Goal: Transaction & Acquisition: Purchase product/service

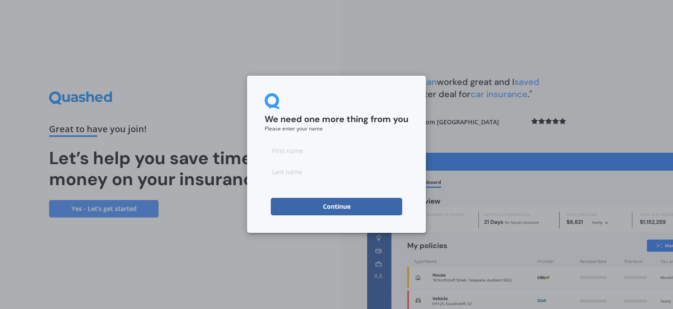
click at [319, 153] on input at bounding box center [337, 151] width 144 height 18
click at [286, 149] on input at bounding box center [337, 151] width 144 height 18
type input "[PERSON_NAME]"
click at [246, 225] on div "We need one more thing from you Please enter your name [PERSON_NAME] Continue" at bounding box center [336, 154] width 673 height 309
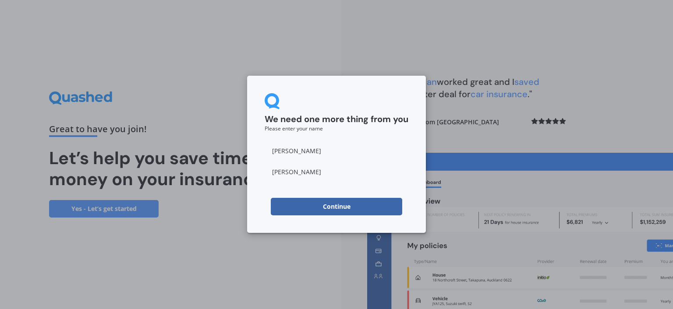
click at [325, 202] on button "Continue" at bounding box center [336, 207] width 131 height 18
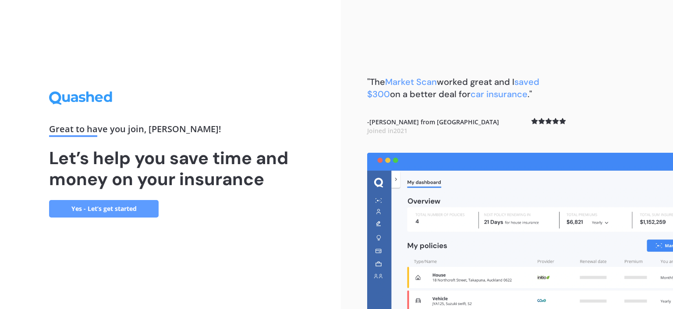
click at [131, 207] on link "Yes - Let’s get started" at bounding box center [104, 209] width 110 height 18
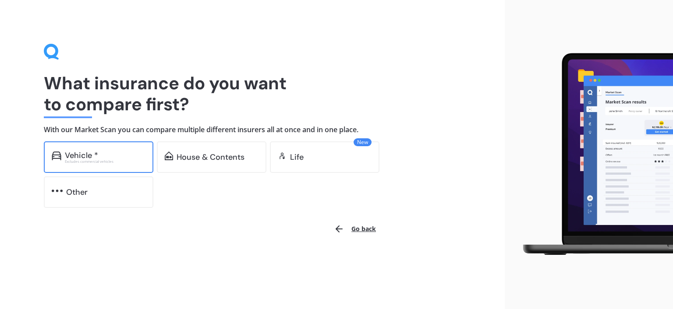
click at [107, 156] on div "Vehicle *" at bounding box center [105, 155] width 81 height 9
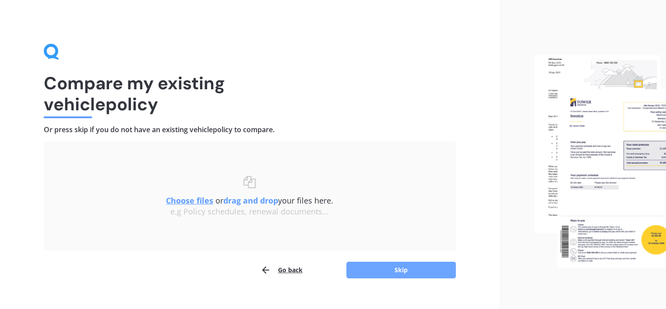
click at [407, 268] on button "Skip" at bounding box center [402, 270] width 110 height 17
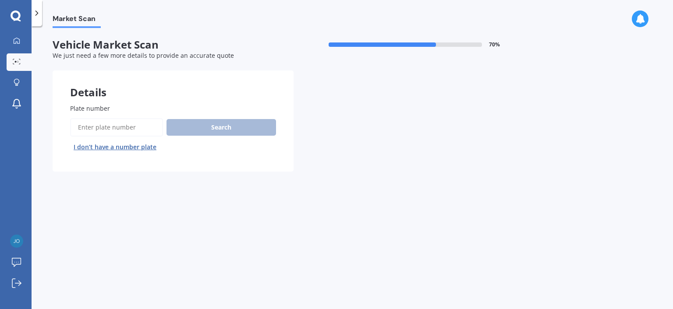
click at [107, 130] on input "Plate number" at bounding box center [116, 127] width 93 height 18
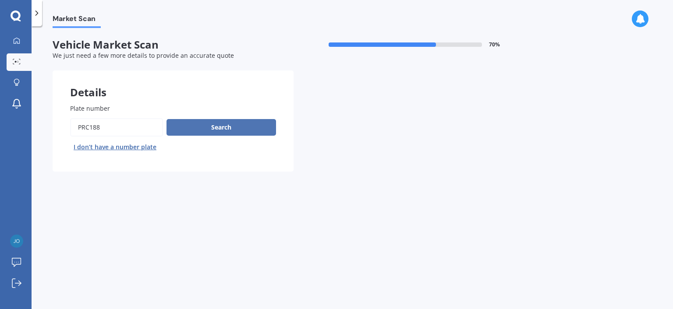
type input "PRC188"
click at [222, 127] on button "Search" at bounding box center [221, 127] width 110 height 17
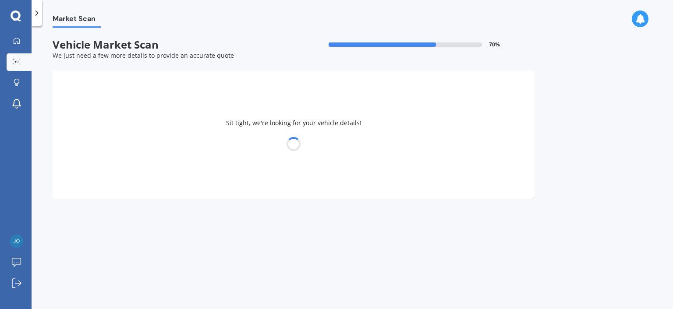
select select "TOYOTA"
select select "COROLLA"
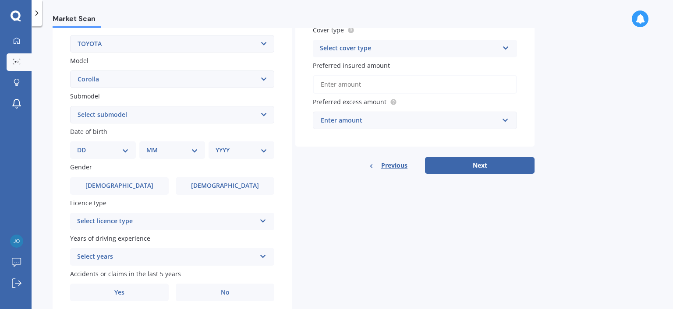
scroll to position [175, 0]
click at [131, 148] on div "DD 01 02 03 04 05 06 07 08 09 10 11 12 13 14 15 16 17 18 19 20 21 22 23 24 25 2…" at bounding box center [103, 149] width 66 height 18
click at [126, 147] on select "DD 01 02 03 04 05 06 07 08 09 10 11 12 13 14 15 16 17 18 19 20 21 22 23 24 25 2…" at bounding box center [103, 149] width 52 height 10
select select "20"
click at [84, 144] on select "DD 01 02 03 04 05 06 07 08 09 10 11 12 13 14 15 16 17 18 19 20 21 22 23 24 25 2…" at bounding box center [103, 149] width 52 height 10
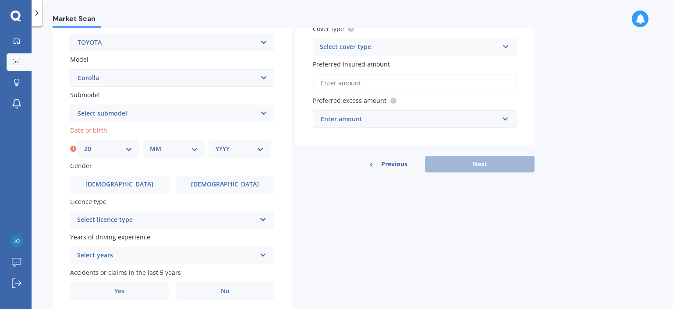
click at [171, 150] on select "MM 01 02 03 04 05 06 07 08 09 10 11 12" at bounding box center [174, 149] width 48 height 10
select select "06"
click at [150, 144] on select "MM 01 02 03 04 05 06 07 08 09 10 11 12" at bounding box center [174, 149] width 48 height 10
click at [223, 145] on select "YYYY 2025 2024 2023 2022 2021 2020 2019 2018 2017 2016 2015 2014 2013 2012 2011…" at bounding box center [240, 149] width 48 height 10
select select "2006"
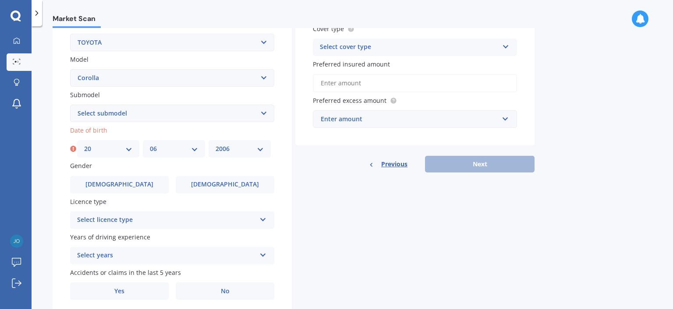
click at [216, 144] on select "YYYY 2025 2024 2023 2022 2021 2020 2019 2018 2017 2016 2015 2014 2013 2012 2011…" at bounding box center [240, 149] width 48 height 10
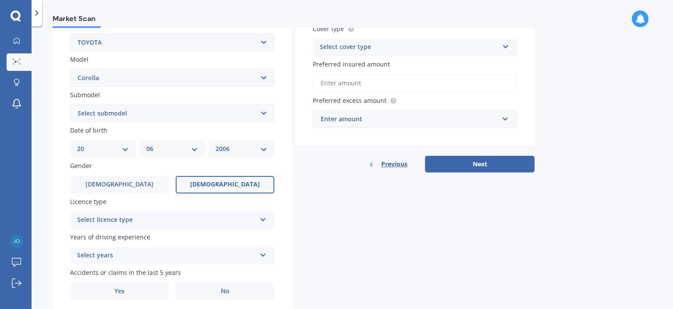
click at [209, 183] on label "[DEMOGRAPHIC_DATA]" at bounding box center [225, 185] width 99 height 18
click at [0, 0] on input "[DEMOGRAPHIC_DATA]" at bounding box center [0, 0] width 0 height 0
click at [198, 223] on div "Select licence type" at bounding box center [166, 220] width 179 height 11
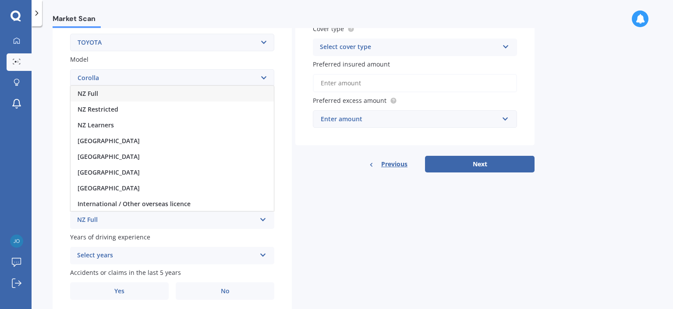
click at [124, 91] on div "NZ Full" at bounding box center [172, 94] width 203 height 16
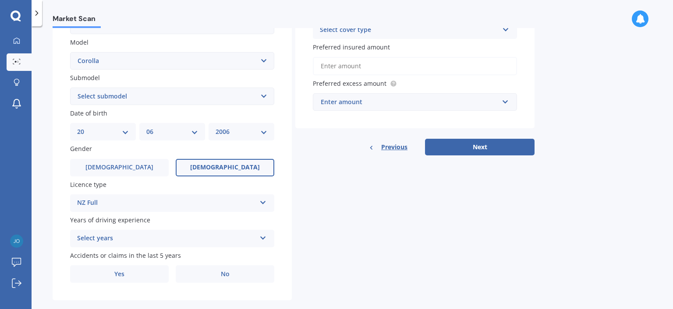
scroll to position [207, 0]
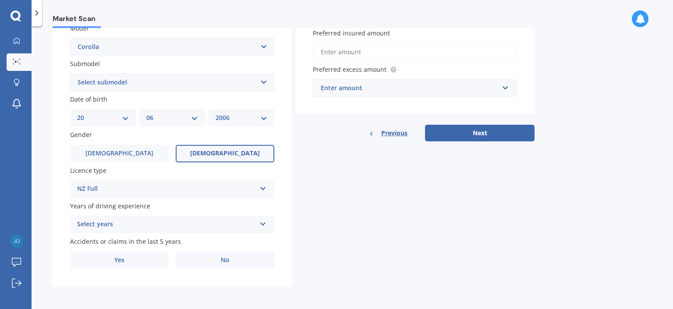
click at [226, 227] on div "Select years" at bounding box center [166, 224] width 179 height 11
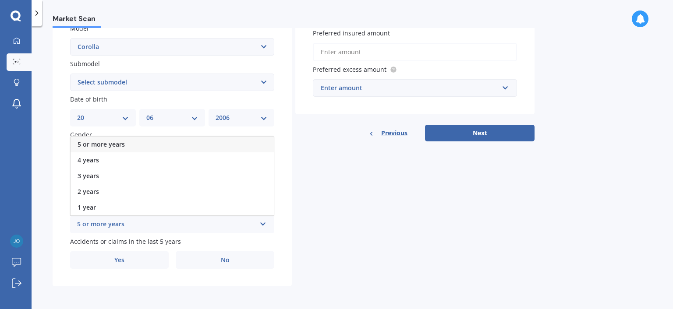
click at [146, 190] on div "2 years" at bounding box center [172, 192] width 203 height 16
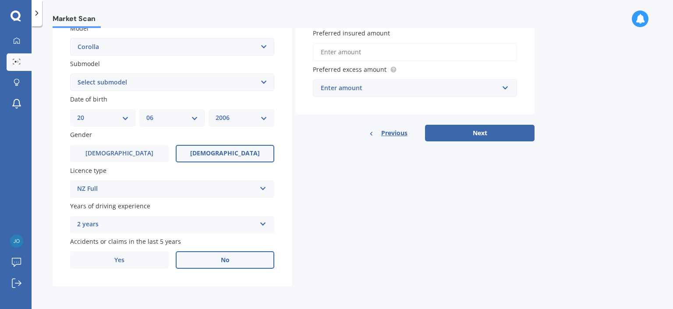
click at [228, 261] on span "No" at bounding box center [225, 260] width 9 height 7
click at [0, 0] on input "No" at bounding box center [0, 0] width 0 height 0
click at [228, 265] on label "No" at bounding box center [225, 260] width 99 height 18
click at [0, 0] on input "No" at bounding box center [0, 0] width 0 height 0
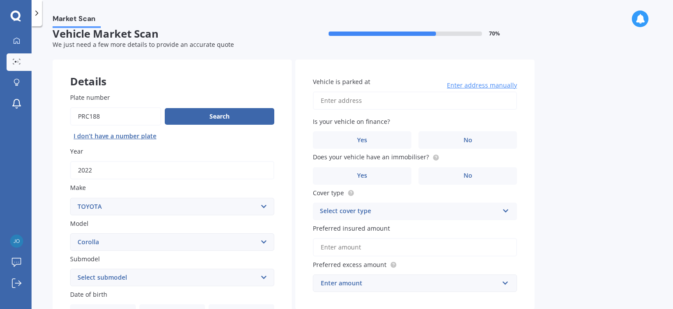
scroll to position [0, 0]
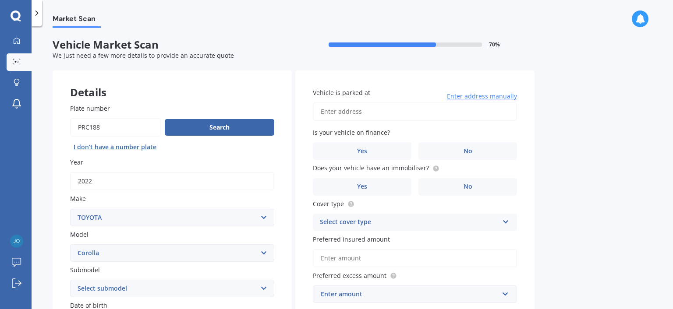
click at [380, 114] on input "Vehicle is parked at" at bounding box center [415, 112] width 204 height 18
type input "[STREET_ADDRESS]"
click at [471, 146] on label "No" at bounding box center [467, 151] width 99 height 18
click at [0, 0] on input "No" at bounding box center [0, 0] width 0 height 0
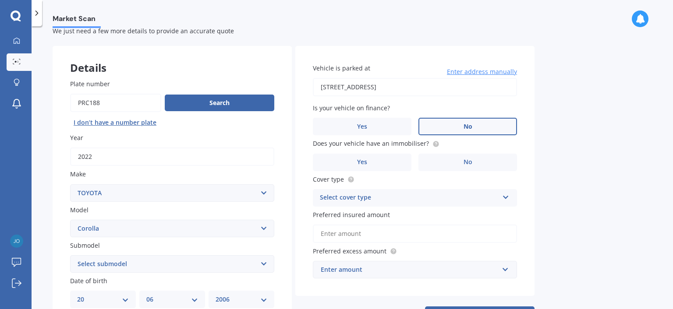
scroll to position [44, 0]
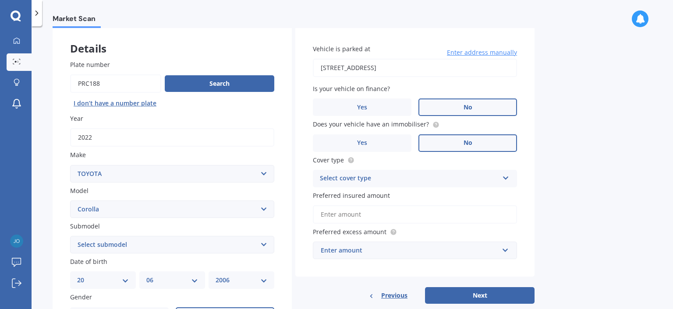
click at [461, 142] on label "No" at bounding box center [467, 143] width 99 height 18
click at [0, 0] on input "No" at bounding box center [0, 0] width 0 height 0
click at [433, 178] on div "Select cover type" at bounding box center [409, 178] width 179 height 11
click at [423, 195] on div "Comprehensive" at bounding box center [414, 196] width 203 height 16
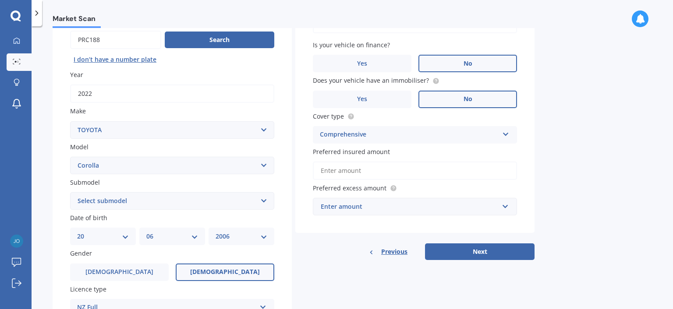
click at [400, 170] on input "Preferred insured amount" at bounding box center [415, 171] width 204 height 18
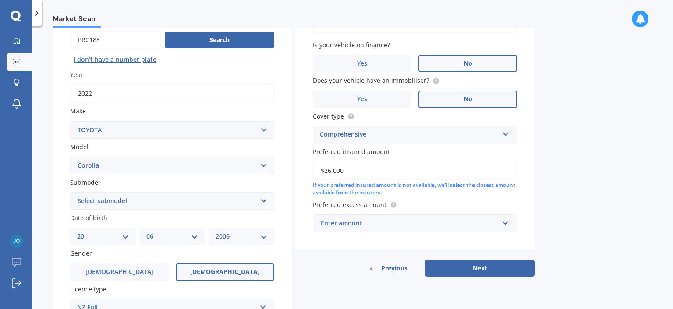
type input "$26,000"
click at [361, 246] on div "Vehicle is parked at [STREET_ADDRESS] Enter address manually Is your vehicle on…" at bounding box center [414, 116] width 239 height 267
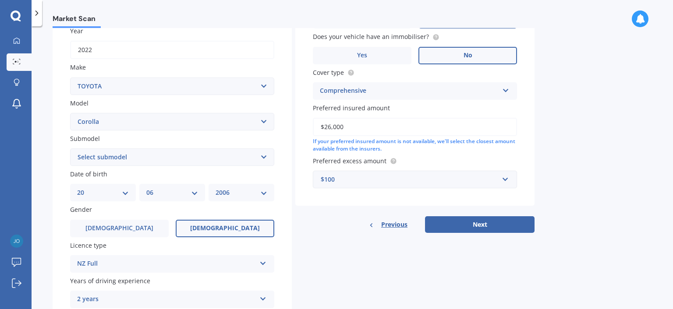
click at [422, 182] on div "$100" at bounding box center [410, 180] width 178 height 10
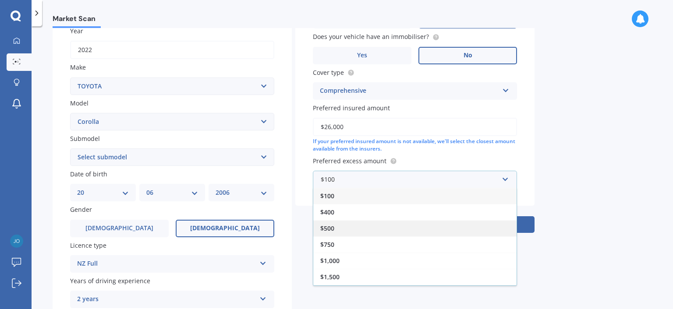
click at [413, 229] on div "$500" at bounding box center [414, 228] width 203 height 16
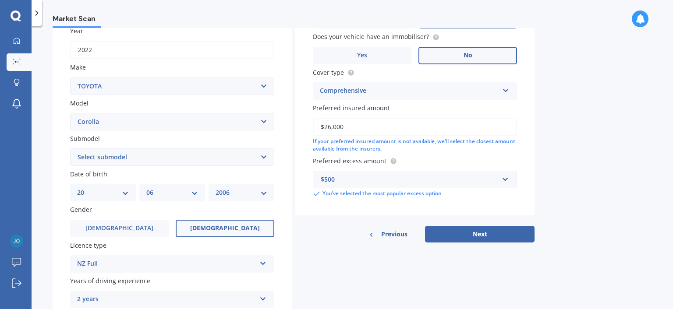
click at [491, 233] on button "Next" at bounding box center [480, 234] width 110 height 17
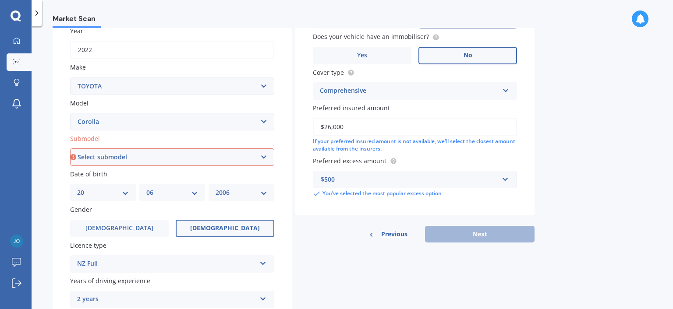
click at [259, 156] on select "Select submodel (All other) Axio Diesel [PERSON_NAME] 2WD [PERSON_NAME] 4WD FXG…" at bounding box center [172, 158] width 204 height 18
select select "GX 1.8"
click at [70, 149] on select "Select submodel (All other) Axio Diesel [PERSON_NAME] 2WD [PERSON_NAME] 4WD FXG…" at bounding box center [172, 158] width 204 height 18
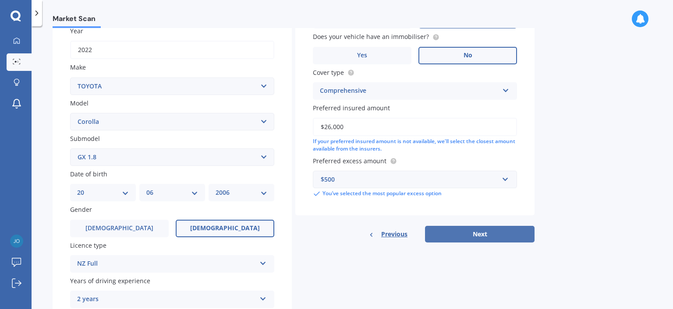
click at [482, 233] on button "Next" at bounding box center [480, 234] width 110 height 17
select select "20"
select select "06"
select select "2006"
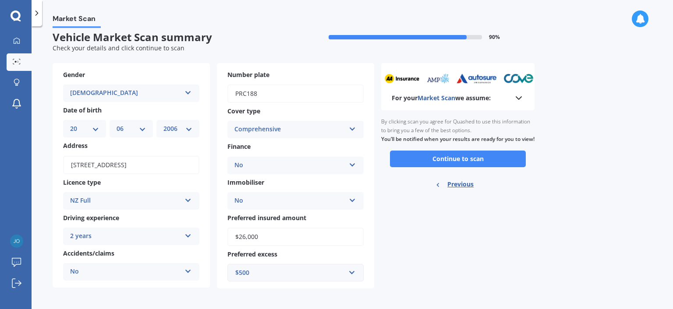
scroll to position [10, 0]
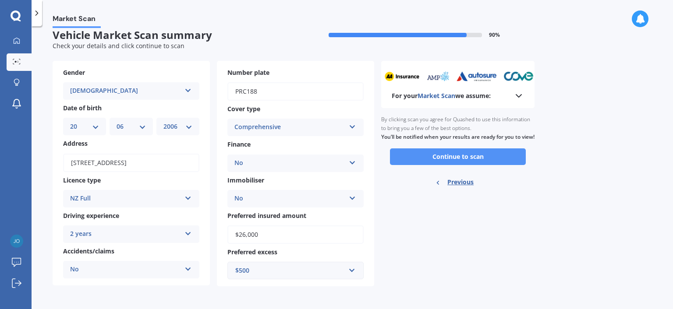
click at [450, 165] on button "Continue to scan" at bounding box center [458, 157] width 136 height 17
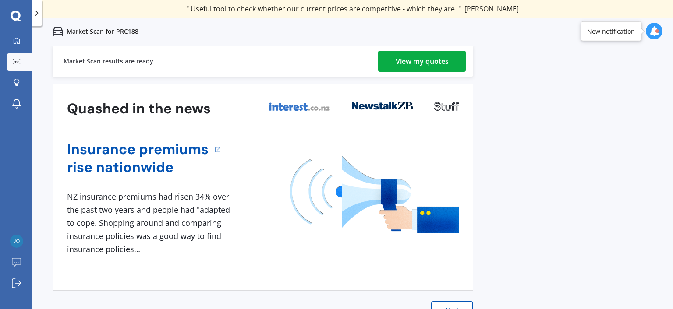
click at [414, 58] on div "View my quotes" at bounding box center [422, 61] width 53 height 21
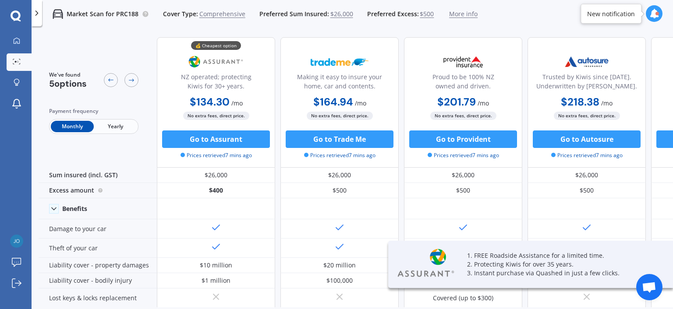
click at [110, 124] on span "Yearly" at bounding box center [115, 126] width 43 height 11
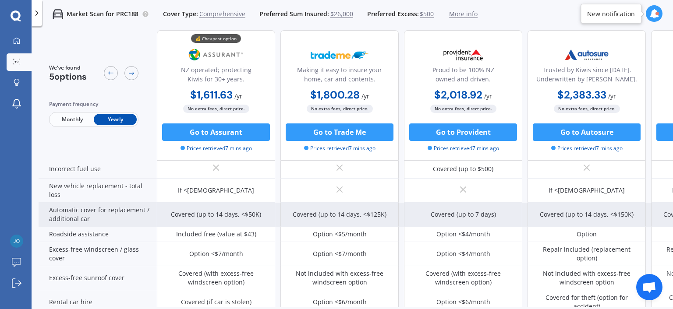
scroll to position [263, 0]
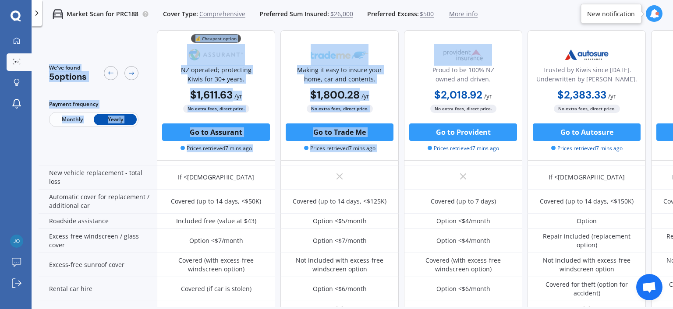
drag, startPoint x: 522, startPoint y: 19, endPoint x: 427, endPoint y: 29, distance: 96.0
click at [426, 30] on div "Market Scan for PRC188 Cover Type: Comprehensive Preferred Sum Insured: $26,000…" at bounding box center [352, 154] width 641 height 309
click at [518, 15] on div "Market Scan for PRC188 Cover Type: Comprehensive Preferred Sum Insured: $26,000…" at bounding box center [352, 14] width 641 height 28
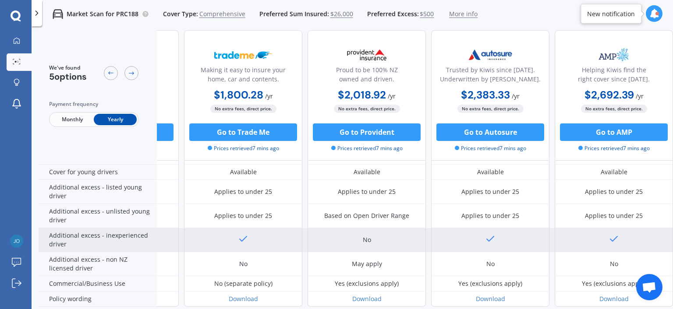
scroll to position [480, 100]
